Goal: Check status

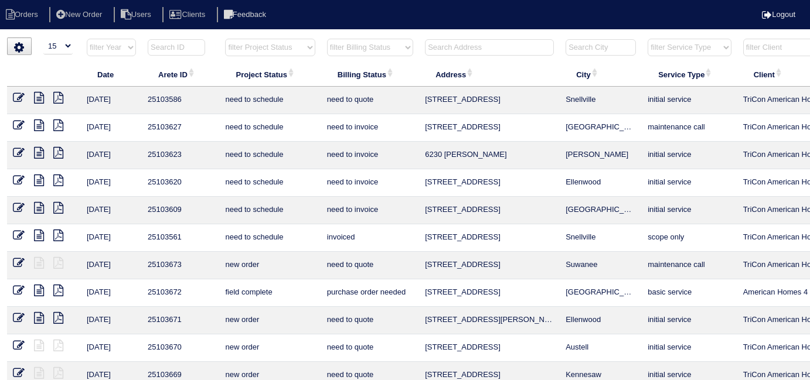
select select "15"
click at [258, 42] on select "filter Project Status -- Any Project Status -- new order assigned in progress f…" at bounding box center [270, 48] width 90 height 18
click at [225, 39] on select "filter Project Status -- Any Project Status -- new order assigned in progress f…" at bounding box center [270, 48] width 90 height 18
select select "field complete"
click at [343, 53] on select "filter Billing Status -- Any Billing Status -- need to quote quoted need to inv…" at bounding box center [370, 48] width 86 height 18
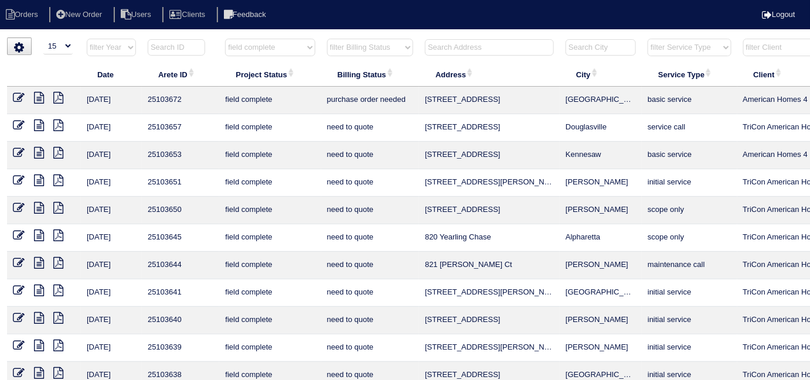
select select "need to quote"
click at [327, 39] on select "filter Billing Status -- Any Billing Status -- need to quote quoted need to inv…" at bounding box center [370, 48] width 86 height 18
select select "field complete"
select select "need to quote"
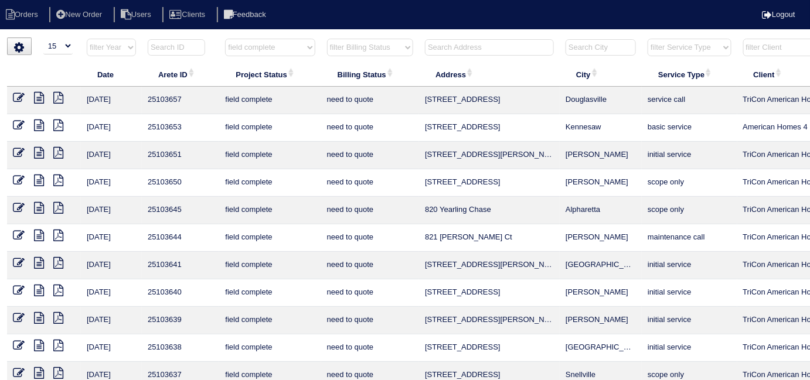
click at [266, 45] on select "filter Project Status -- Any Project Status -- new order assigned in progress f…" at bounding box center [270, 48] width 90 height 18
select select
click at [225, 39] on select "filter Project Status -- Any Project Status -- new order assigned in progress f…" at bounding box center [270, 48] width 90 height 18
select select "need to quote"
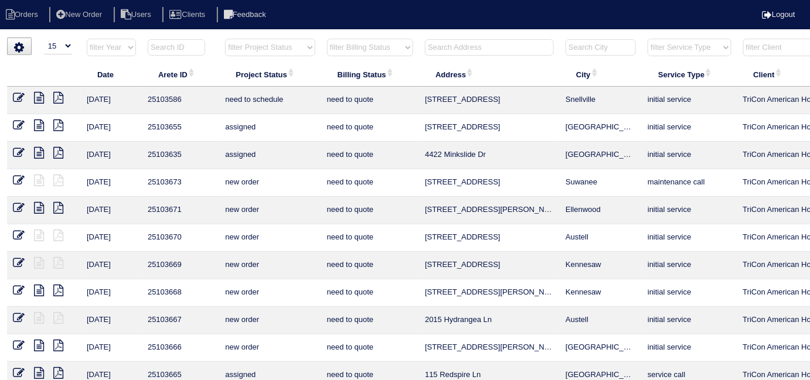
click at [335, 46] on select "filter Billing Status -- Any Billing Status -- need to quote quoted need to inv…" at bounding box center [370, 48] width 86 height 18
select select
click at [327, 39] on select "filter Billing Status -- Any Billing Status -- need to quote quoted need to inv…" at bounding box center [370, 48] width 86 height 18
